Goal: Go to known website: Go to known website

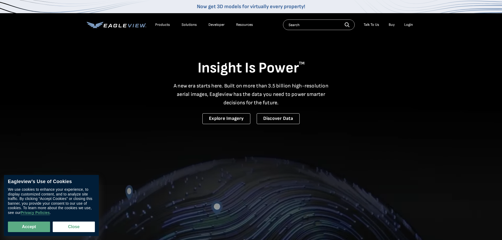
click at [410, 22] on div "Login" at bounding box center [408, 24] width 9 height 5
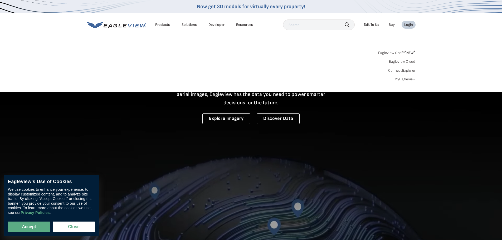
click at [408, 23] on div "Login" at bounding box center [408, 24] width 9 height 5
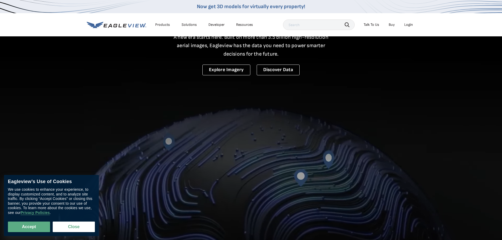
scroll to position [53, 0]
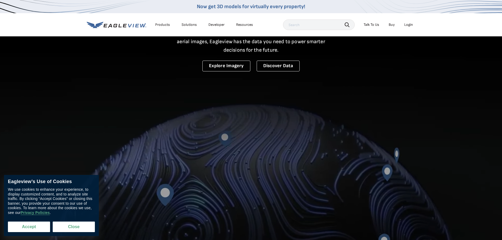
click at [17, 225] on button "Accept" at bounding box center [29, 227] width 42 height 11
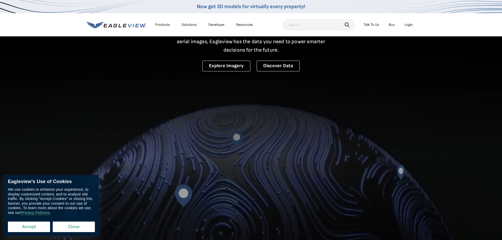
checkbox input "true"
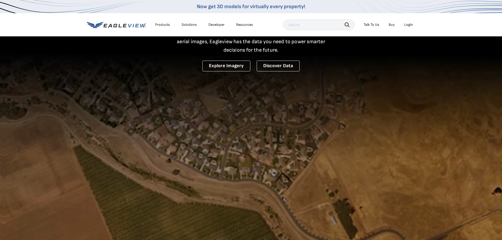
click at [405, 24] on div "Login" at bounding box center [408, 24] width 9 height 5
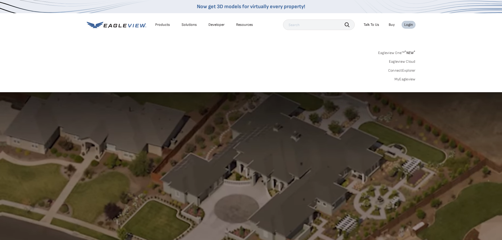
click at [398, 52] on link "Eagleview One™ * NEW *" at bounding box center [396, 52] width 37 height 6
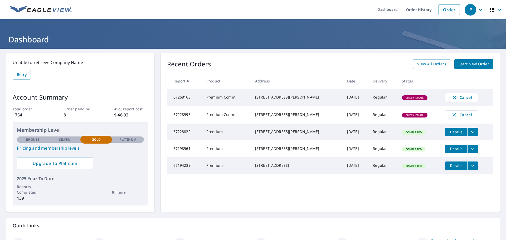
click at [406, 99] on span "Check Email" at bounding box center [414, 98] width 25 height 4
click at [186, 99] on td "67268163" at bounding box center [184, 97] width 35 height 17
